Goal: Information Seeking & Learning: Learn about a topic

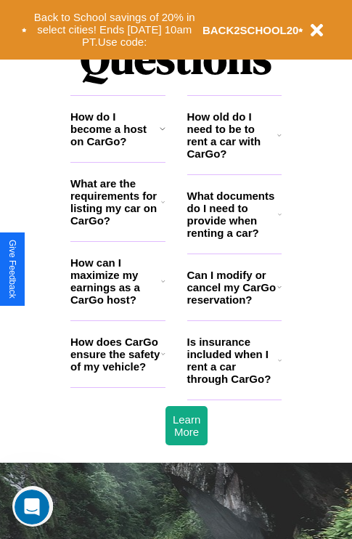
scroll to position [1759, 0]
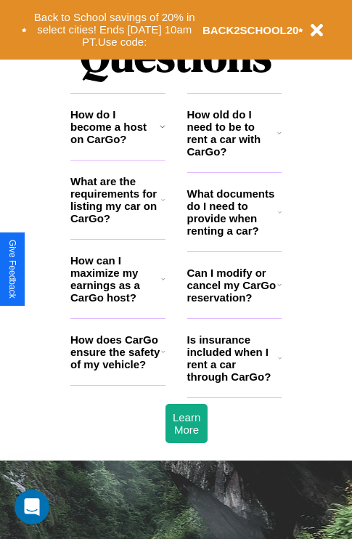
click at [118, 370] on h3 "How does CarGo ensure the safety of my vehicle?" at bounding box center [115, 351] width 91 height 37
click at [234, 381] on h3 "Is insurance included when I rent a car through CarGo?" at bounding box center [232, 357] width 91 height 49
click at [234, 156] on h3 "How old do I need to be to rent a car with CarGo?" at bounding box center [232, 132] width 91 height 49
click at [280, 364] on icon at bounding box center [280, 358] width 4 height 12
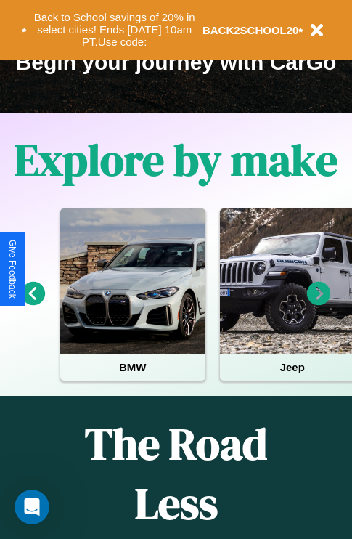
scroll to position [224, 0]
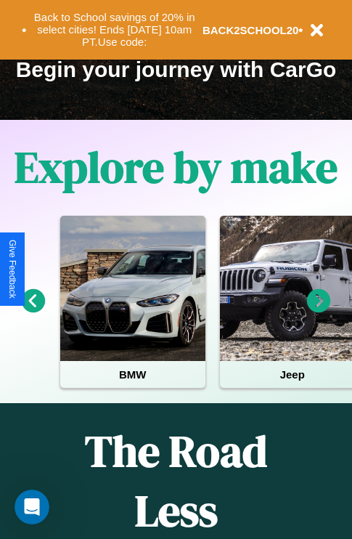
click at [319, 311] on icon at bounding box center [319, 301] width 24 height 24
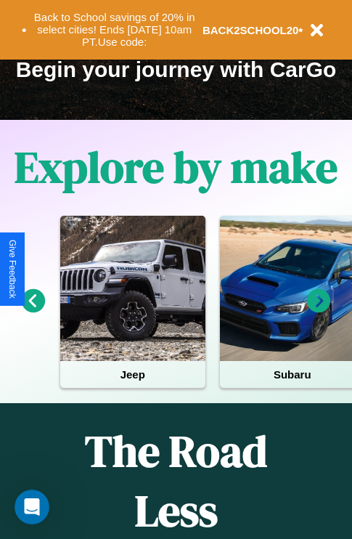
click at [33, 311] on icon at bounding box center [34, 301] width 24 height 24
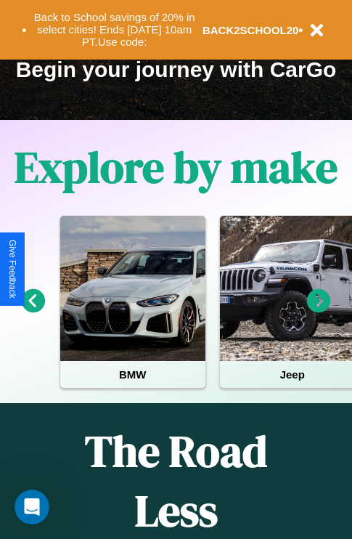
click at [319, 311] on icon at bounding box center [319, 301] width 24 height 24
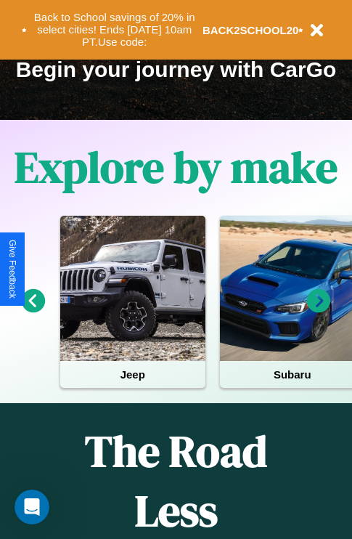
click at [319, 311] on icon at bounding box center [319, 301] width 24 height 24
